Goal: Task Accomplishment & Management: Use online tool/utility

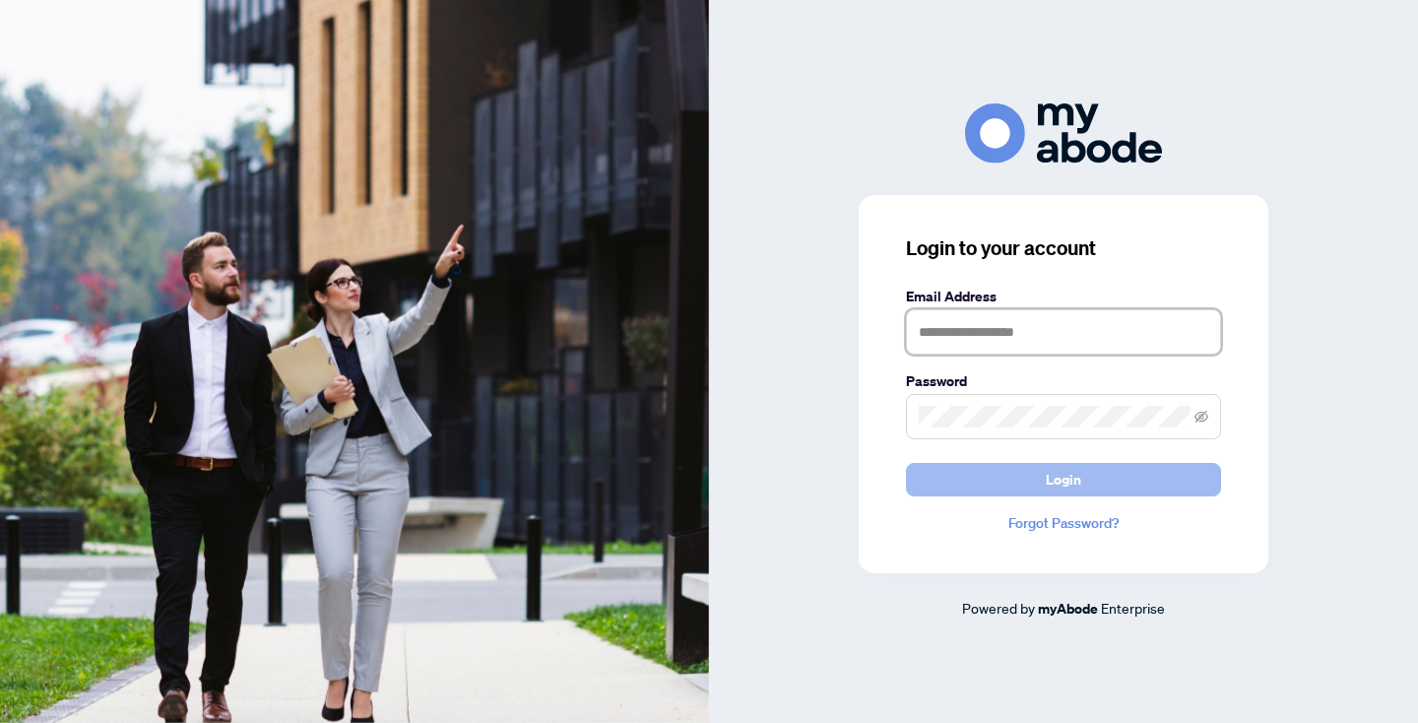
type input "**********"
click at [1110, 475] on button "Login" at bounding box center [1063, 479] width 315 height 33
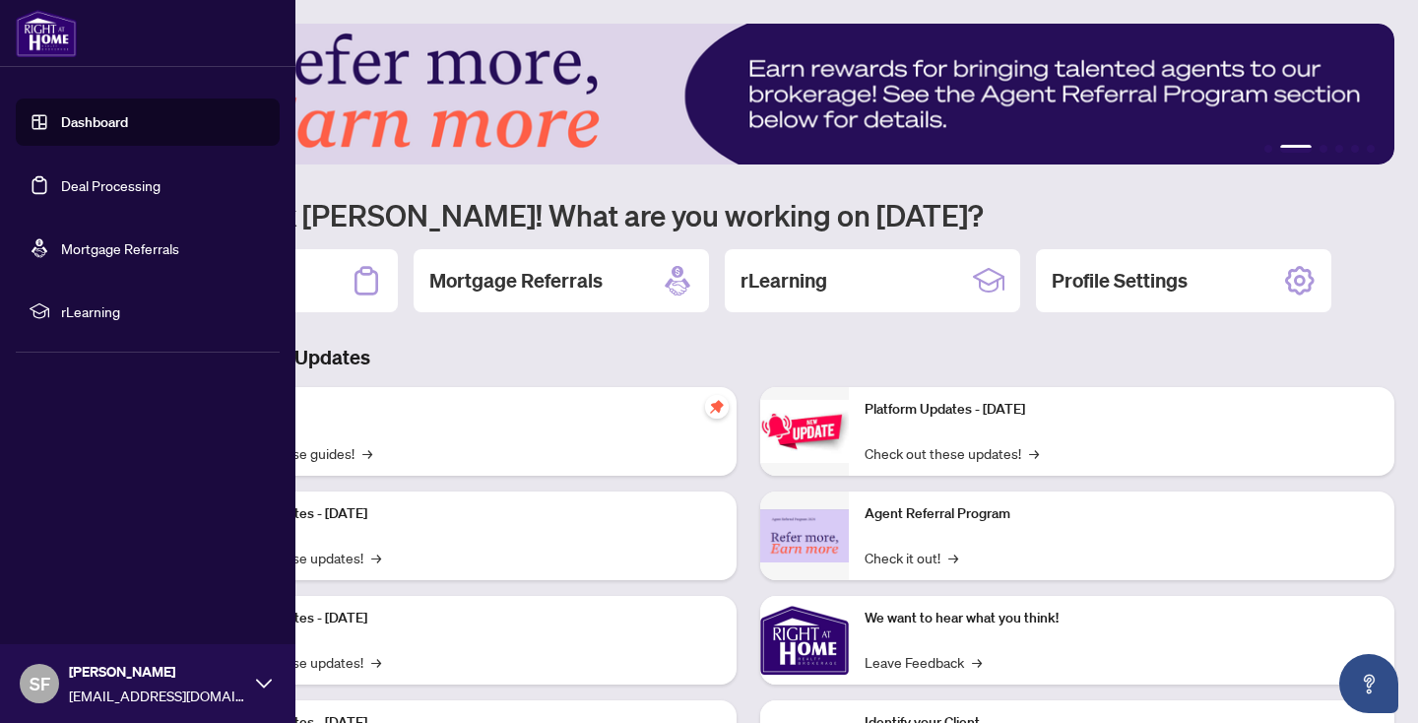
click at [161, 186] on link "Deal Processing" at bounding box center [110, 185] width 99 height 18
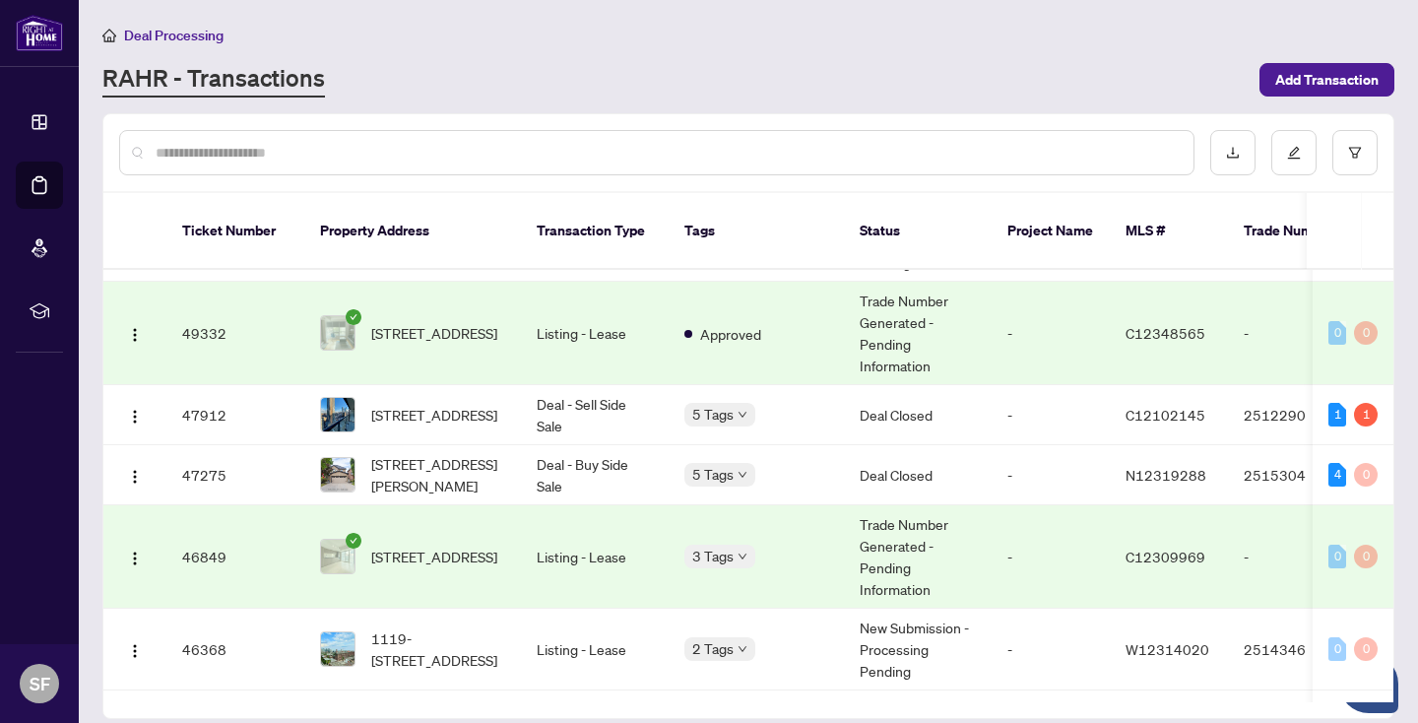
scroll to position [493, 0]
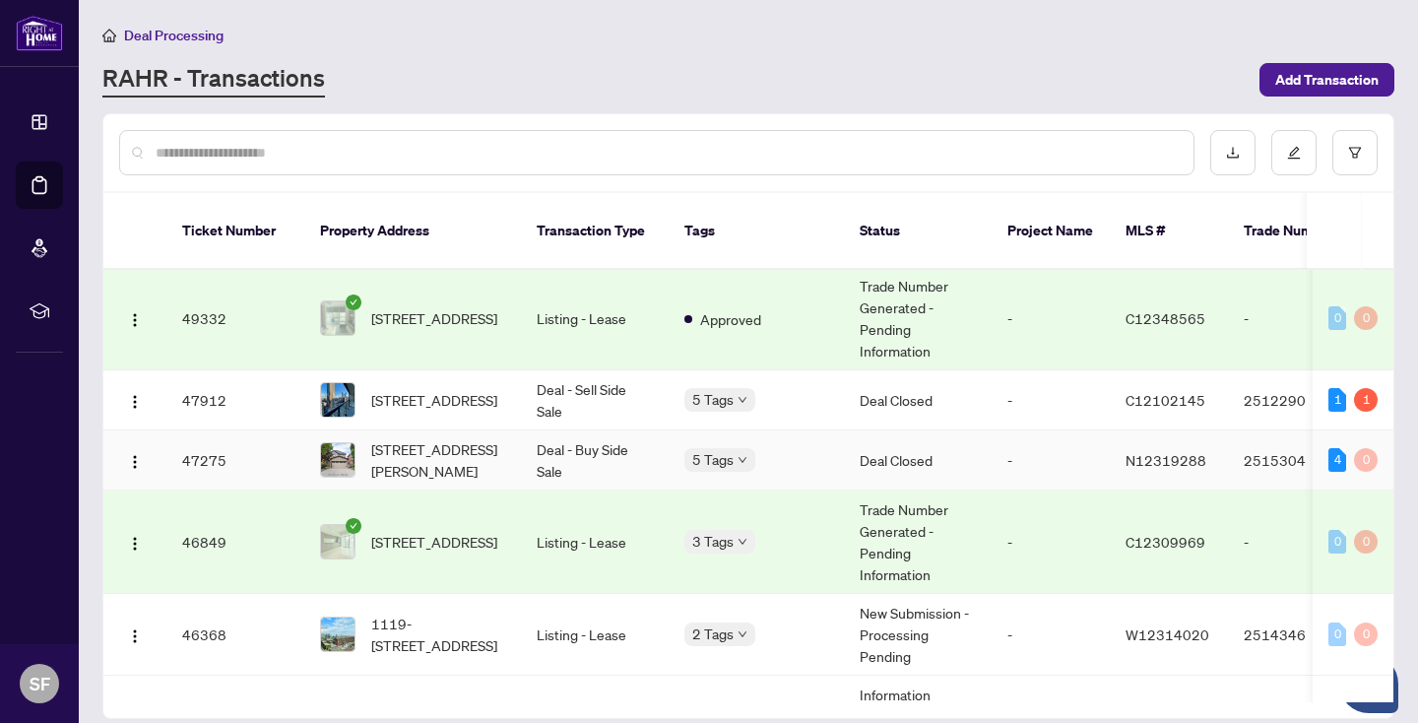
click at [513, 430] on td "[STREET_ADDRESS][PERSON_NAME]" at bounding box center [412, 460] width 217 height 60
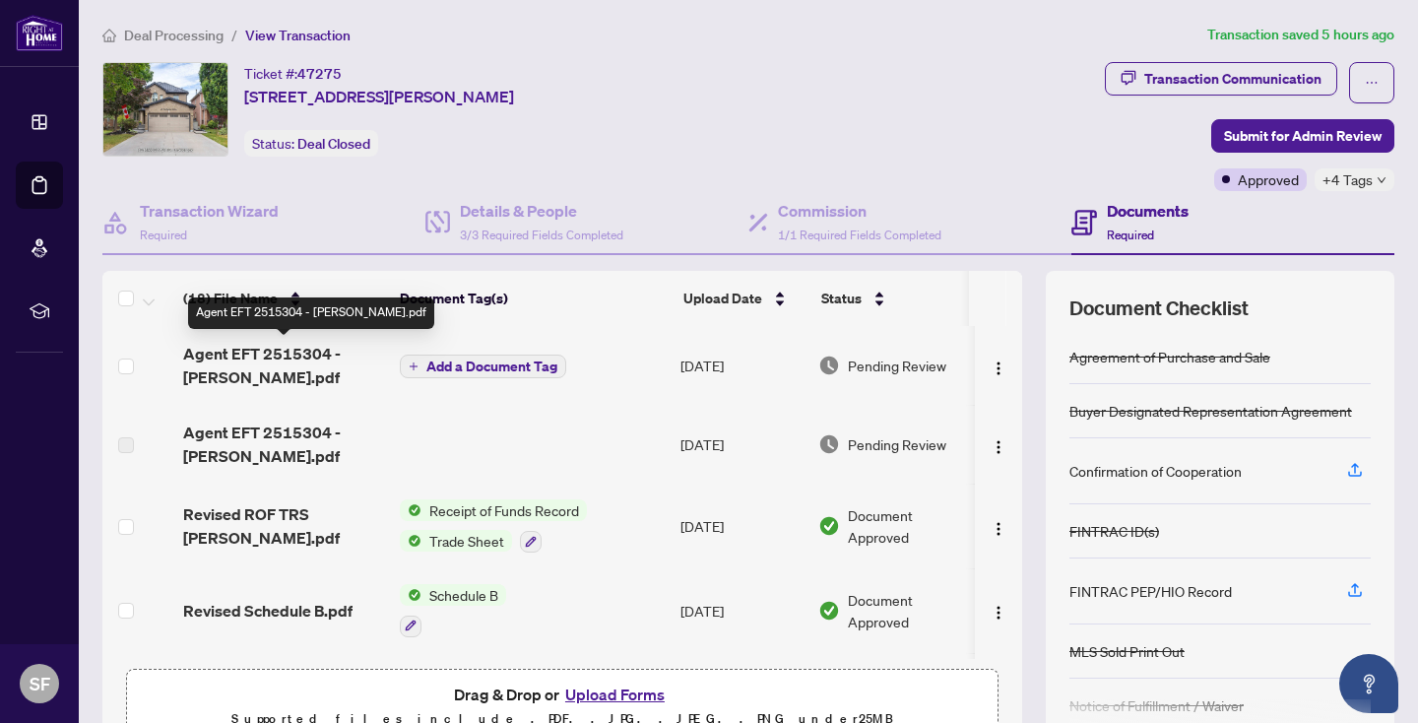
click at [238, 359] on span "Agent EFT 2515304 - [PERSON_NAME].pdf" at bounding box center [283, 365] width 201 height 47
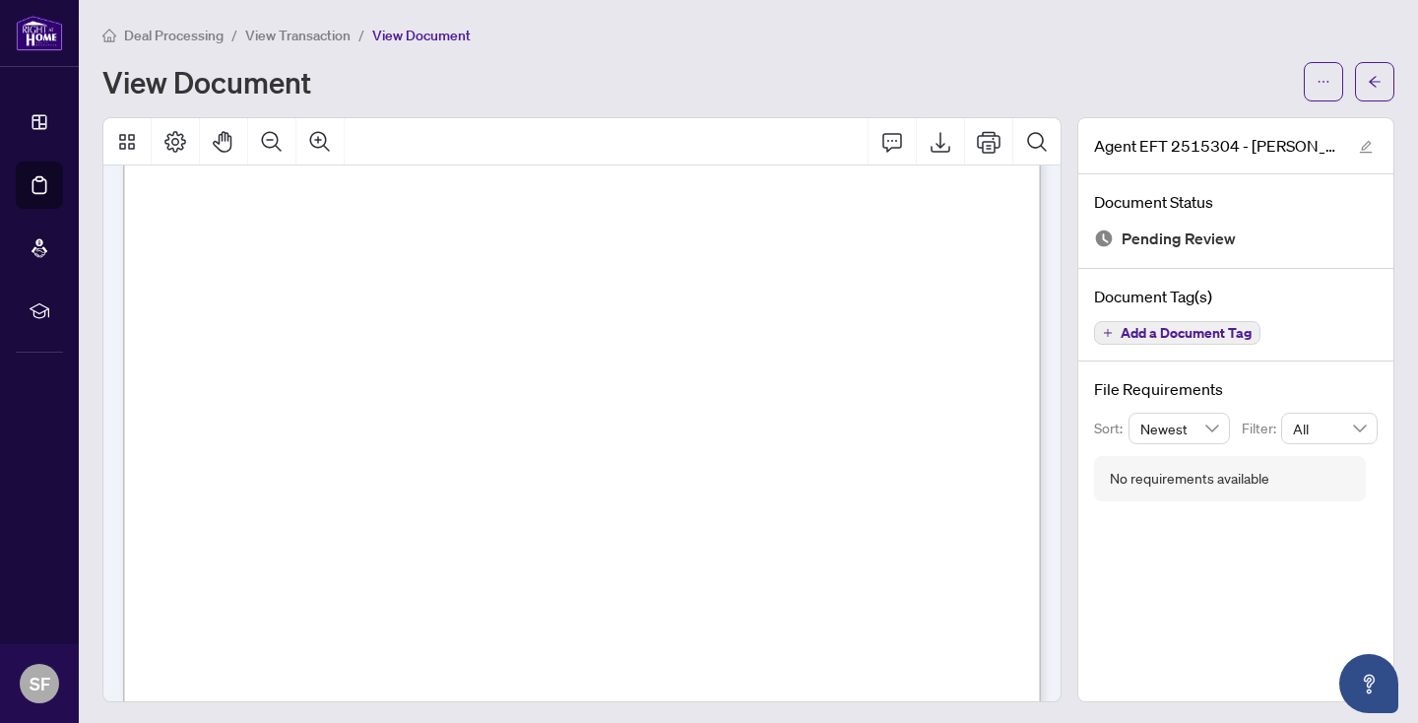
scroll to position [279, 0]
